Goal: Register for event/course

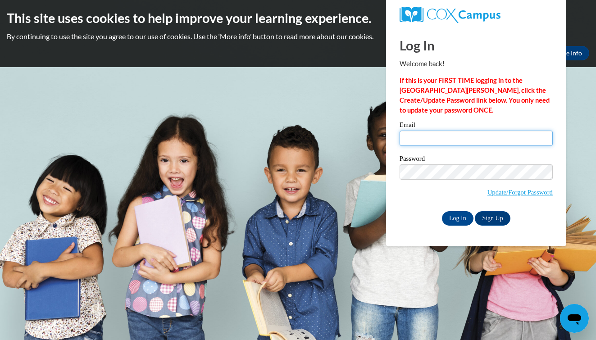
click at [418, 136] on input "Email" at bounding box center [475, 138] width 153 height 15
type input "[EMAIL_ADDRESS][DOMAIN_NAME]"
click at [461, 215] on input "Log In" at bounding box center [458, 218] width 32 height 14
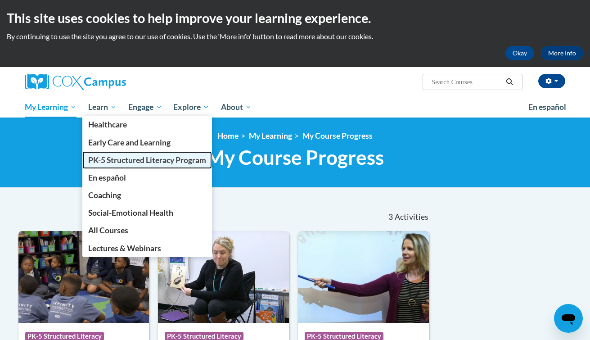
click at [117, 157] on span "PK-5 Structured Literacy Program" at bounding box center [147, 159] width 118 height 9
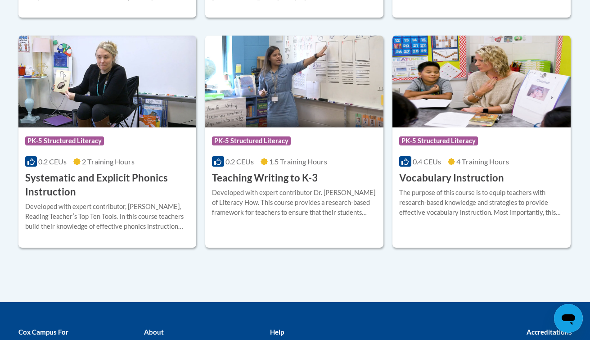
scroll to position [1057, 0]
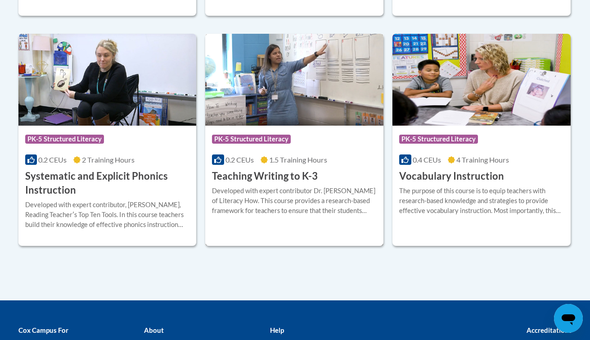
click at [288, 176] on h3 "Teaching Writing to K-3" at bounding box center [265, 176] width 106 height 14
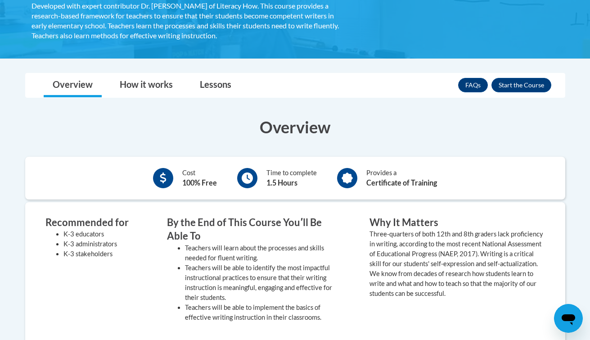
scroll to position [197, 0]
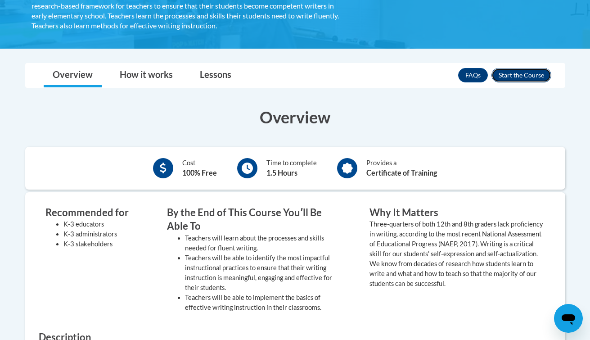
click at [526, 75] on button "Enroll" at bounding box center [522, 75] width 60 height 14
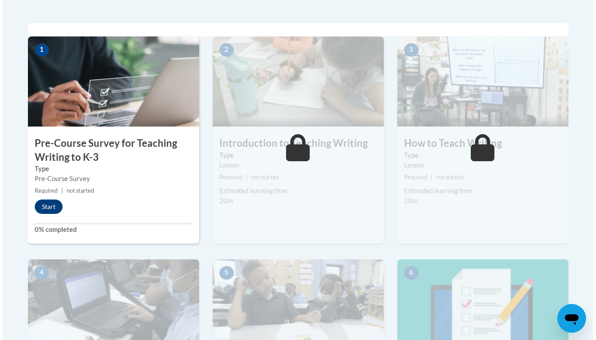
scroll to position [277, 0]
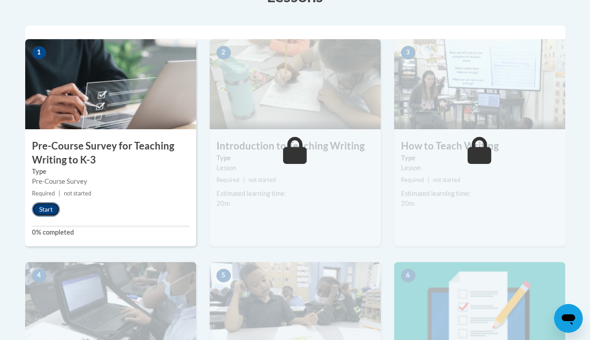
click at [53, 206] on button "Start" at bounding box center [46, 209] width 28 height 14
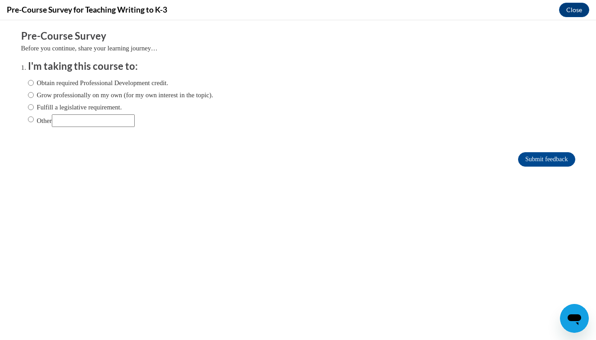
scroll to position [0, 0]
click at [77, 120] on input "Other" at bounding box center [93, 120] width 83 height 13
type input "college class requirement"
click at [547, 156] on input "Submit feedback" at bounding box center [546, 159] width 57 height 14
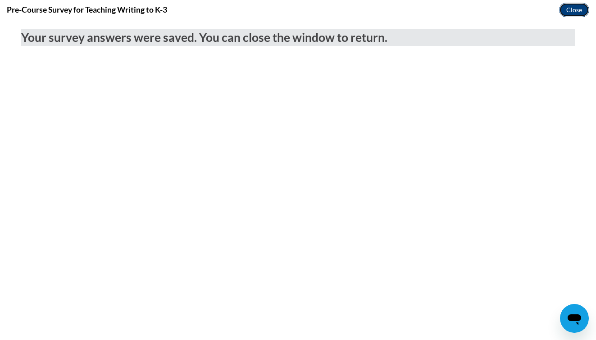
click at [571, 14] on button "Close" at bounding box center [574, 10] width 30 height 14
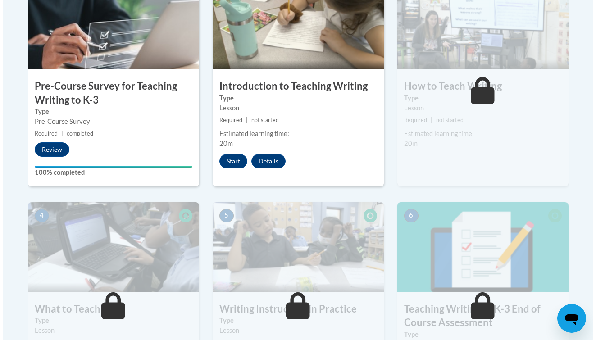
scroll to position [346, 0]
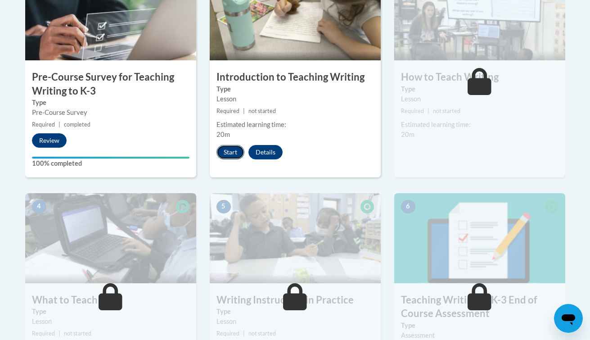
click at [231, 149] on button "Start" at bounding box center [231, 152] width 28 height 14
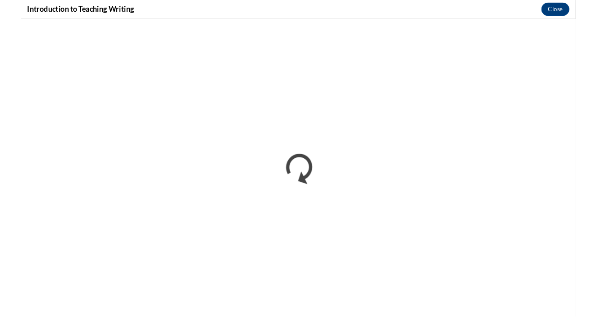
scroll to position [0, 0]
